Goal: Information Seeking & Learning: Understand process/instructions

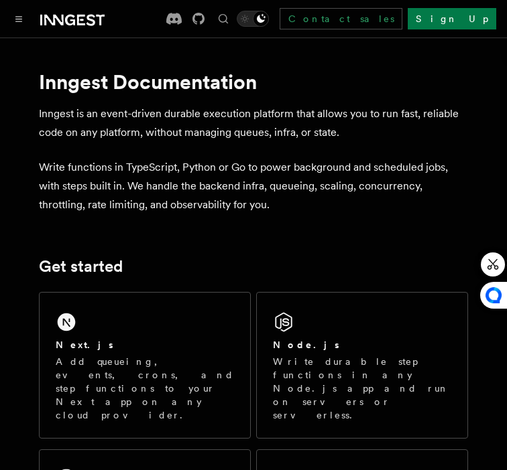
scroll to position [166, 0]
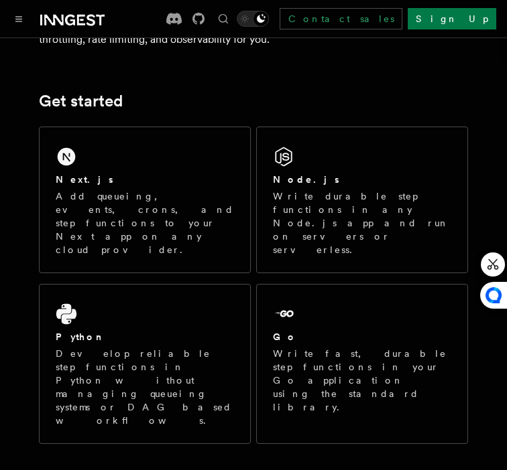
click at [94, 178] on div "Next.js" at bounding box center [145, 180] width 178 height 14
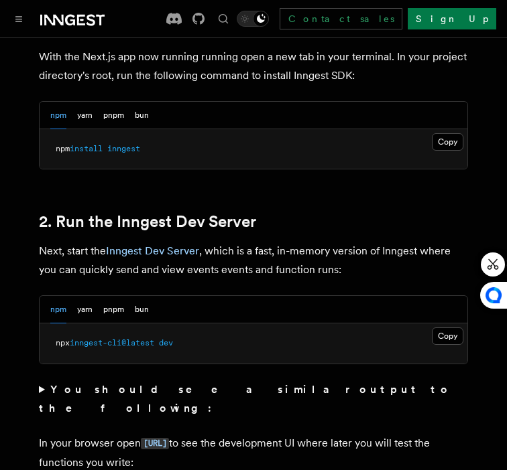
scroll to position [881, 0]
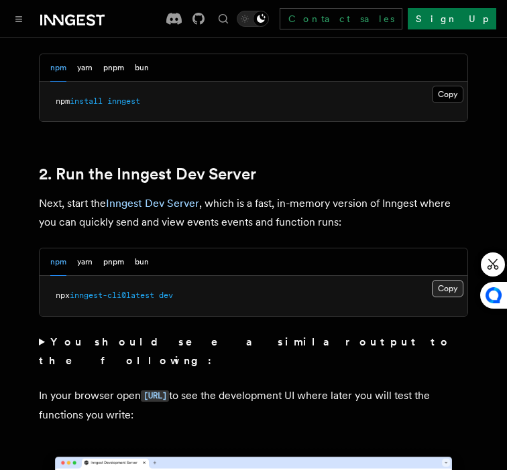
click at [442, 280] on button "Copy Copied" at bounding box center [447, 288] width 31 height 17
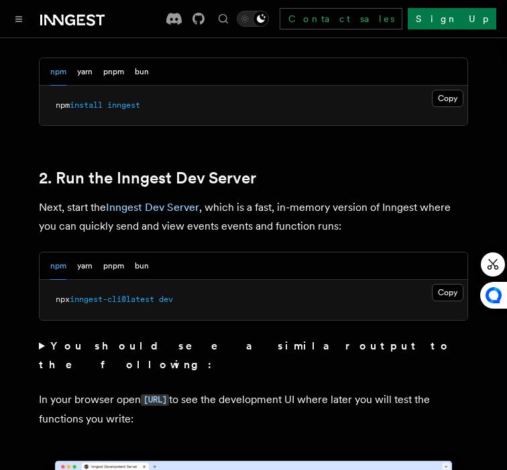
scroll to position [827, 0]
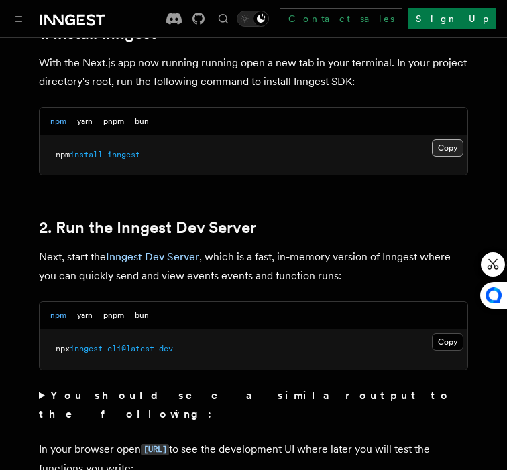
click at [458, 139] on button "Copy Copied" at bounding box center [447, 147] width 31 height 17
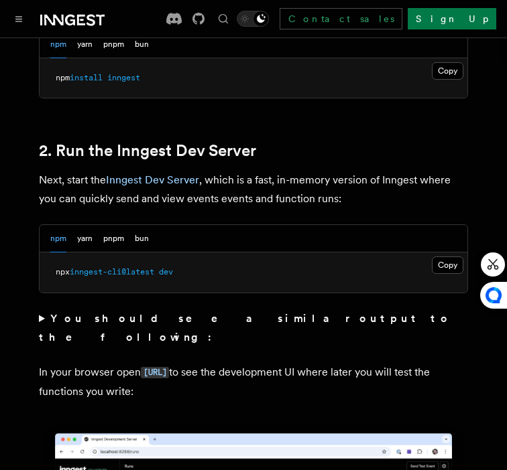
scroll to position [944, 0]
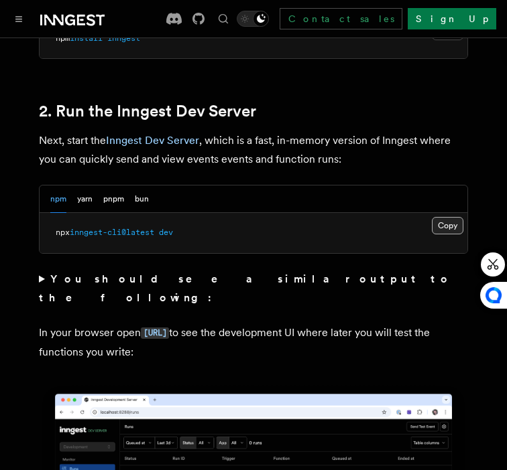
click at [436, 217] on button "Copy Copied" at bounding box center [447, 225] width 31 height 17
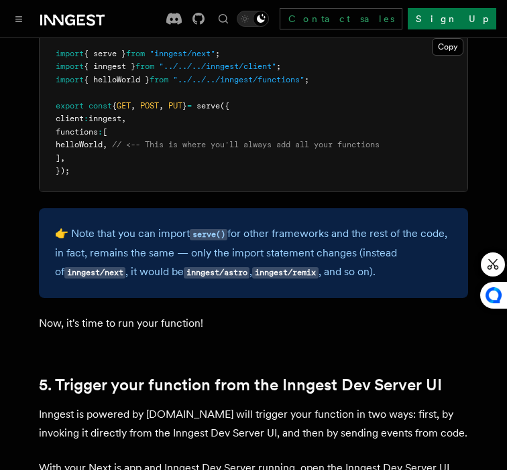
scroll to position [2934, 0]
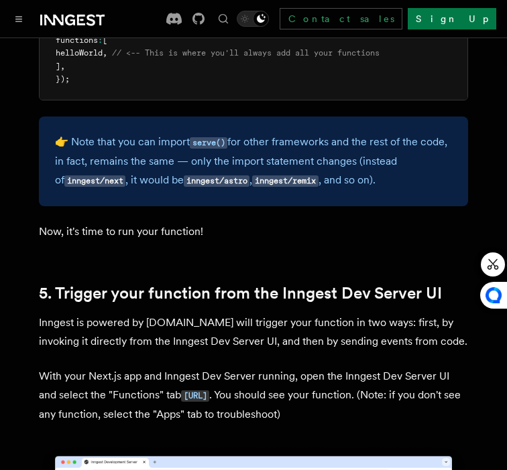
click at [160, 223] on p "Now, it's time to run your function!" at bounding box center [253, 232] width 429 height 19
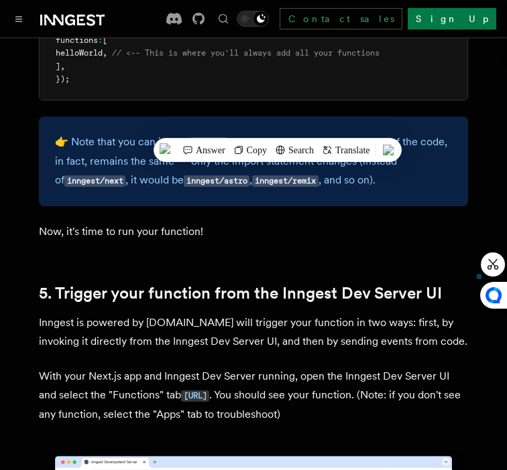
click at [175, 223] on p "Now, it's time to run your function!" at bounding box center [253, 232] width 429 height 19
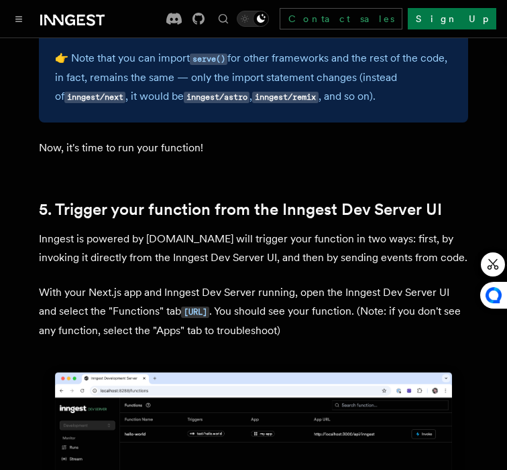
scroll to position [3034, 0]
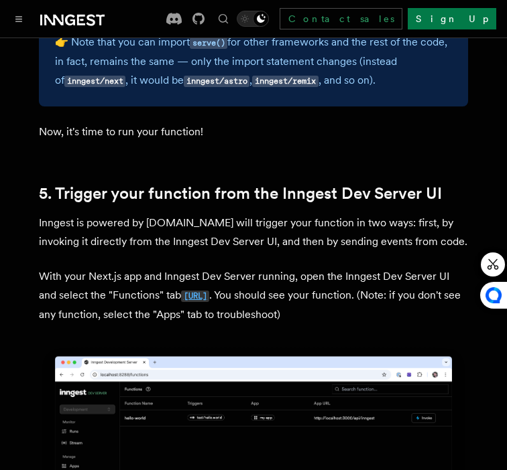
click at [205, 291] on code "[URL]" at bounding box center [195, 296] width 28 height 11
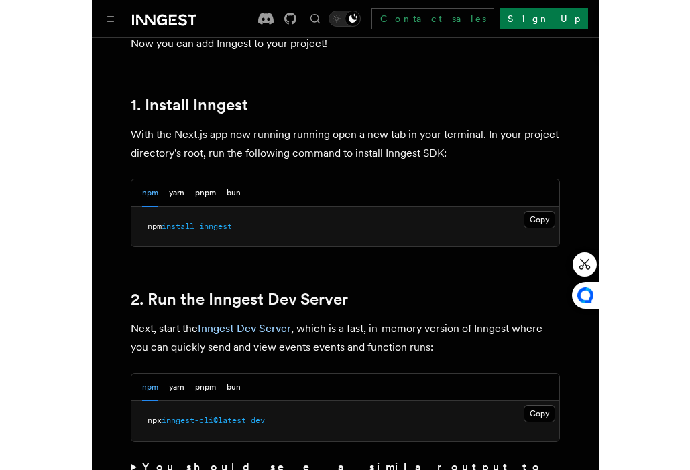
scroll to position [777, 0]
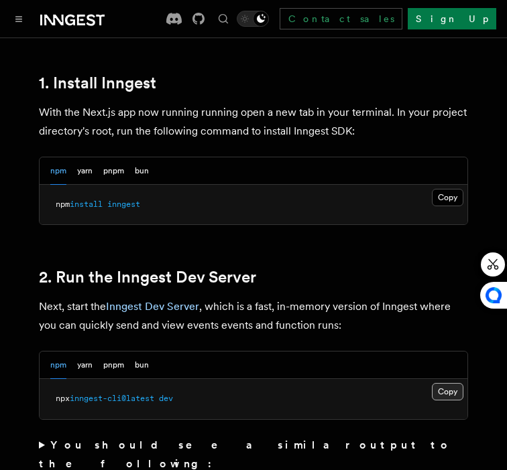
click at [444, 383] on button "Copy Copied" at bounding box center [447, 391] width 31 height 17
